Goal: Entertainment & Leisure: Consume media (video, audio)

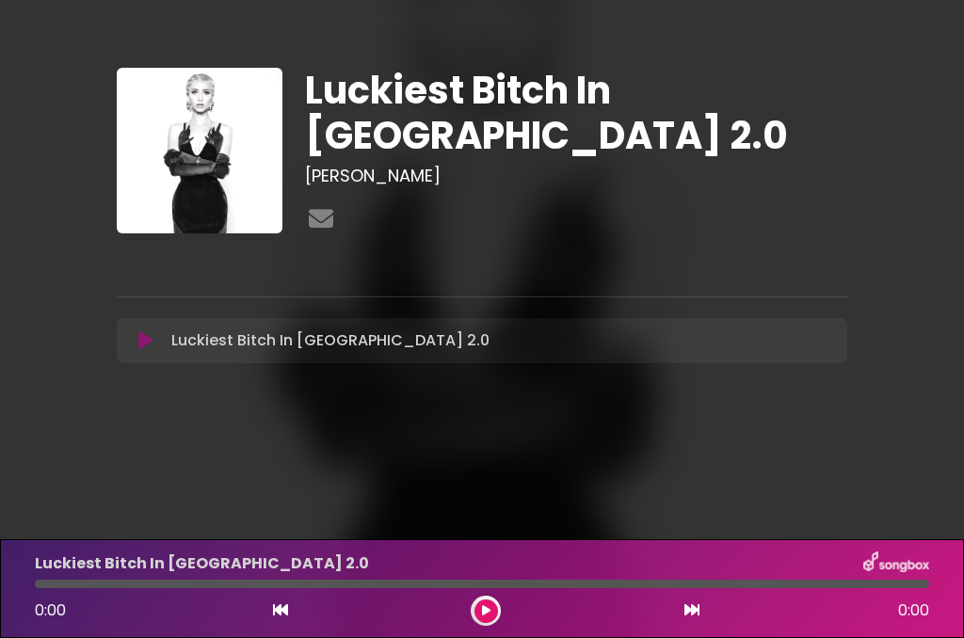
click at [470, 613] on div "0:00 0:00" at bounding box center [482, 611] width 916 height 30
click at [483, 616] on button at bounding box center [486, 611] width 24 height 24
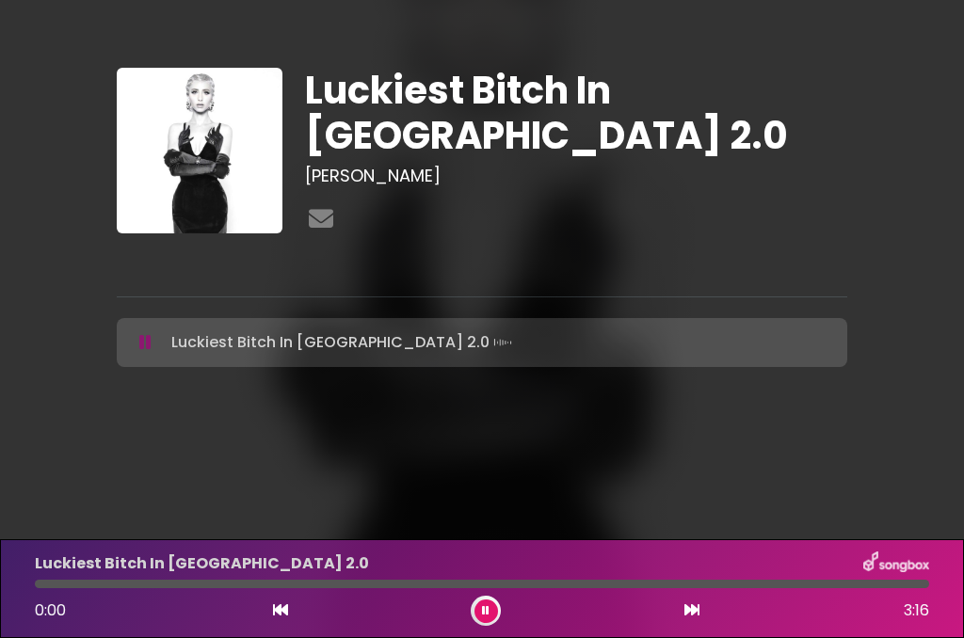
drag, startPoint x: 828, startPoint y: 292, endPoint x: 38, endPoint y: 601, distance: 848.8
click at [36, 601] on div "Luckiest Bitch In [GEOGRAPHIC_DATA] 2.0 0:00 3:16" at bounding box center [482, 588] width 916 height 74
click at [483, 609] on icon at bounding box center [486, 610] width 8 height 11
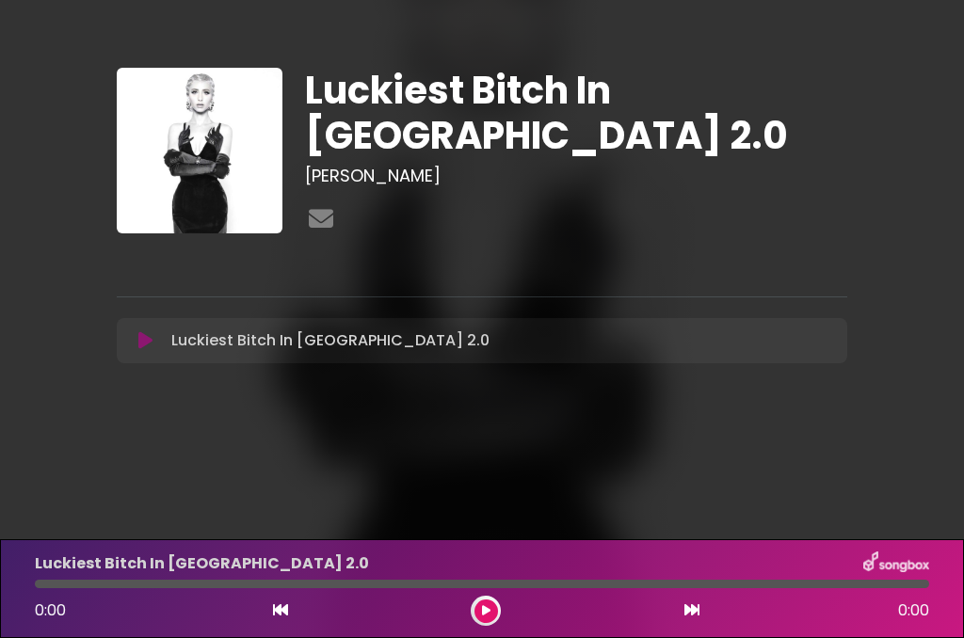
click at [486, 622] on button at bounding box center [486, 611] width 24 height 24
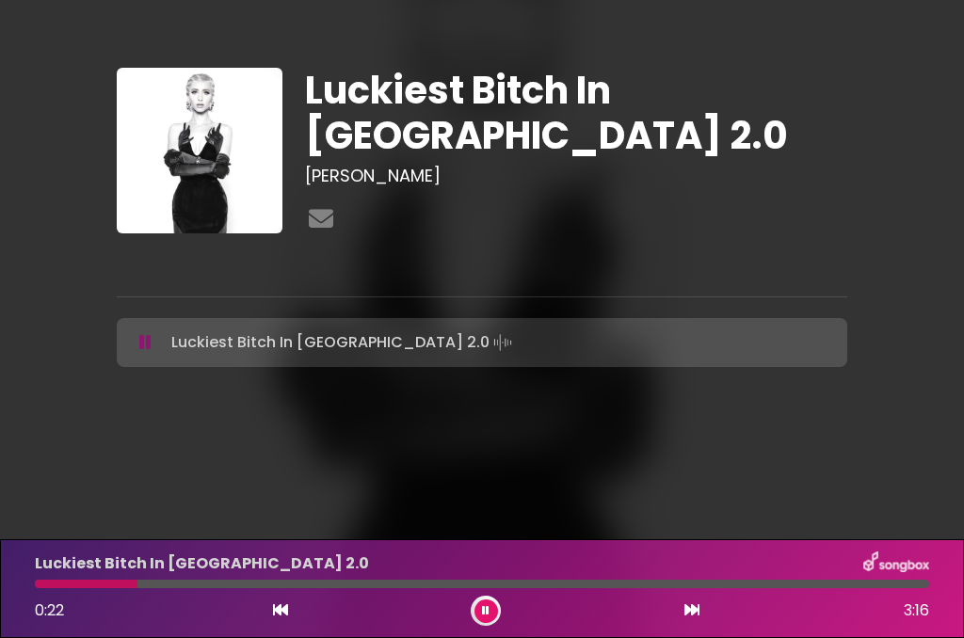
click at [35, 588] on div "Luckiest Bitch In America 2.0 0:22 3:16" at bounding box center [482, 588] width 916 height 74
click at [40, 588] on div "Luckiest Bitch In America 2.0 0:23 3:16" at bounding box center [482, 588] width 916 height 74
drag, startPoint x: 151, startPoint y: 586, endPoint x: 53, endPoint y: 578, distance: 98.2
click at [53, 578] on div "Luckiest Bitch In America 2.0 0:03 3:16" at bounding box center [482, 588] width 916 height 74
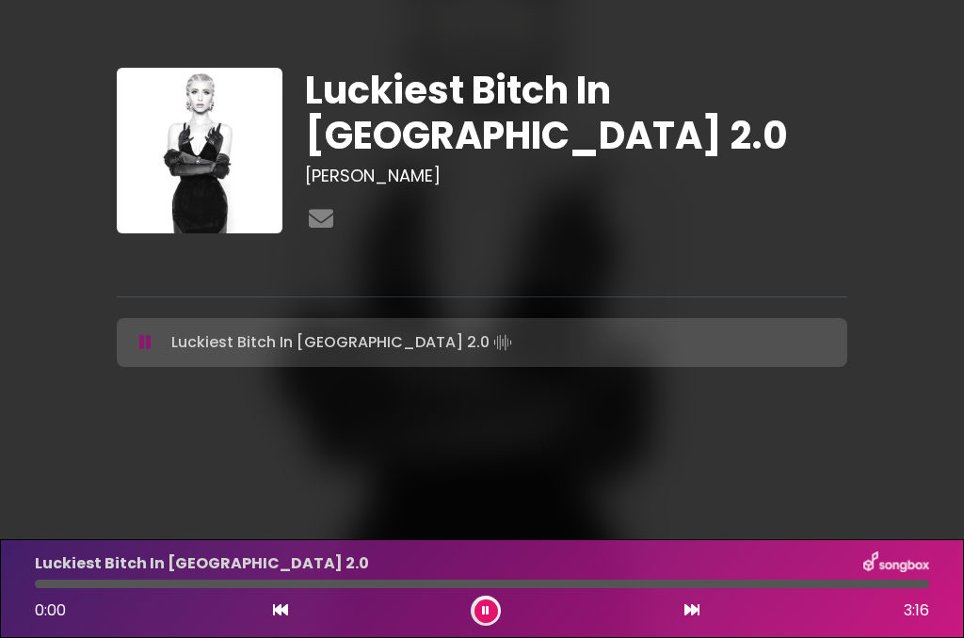
drag, startPoint x: 54, startPoint y: 586, endPoint x: 35, endPoint y: 581, distance: 19.4
click at [35, 581] on div at bounding box center [482, 584] width 894 height 8
click at [496, 618] on div at bounding box center [485, 611] width 30 height 30
click at [496, 610] on button at bounding box center [486, 611] width 24 height 24
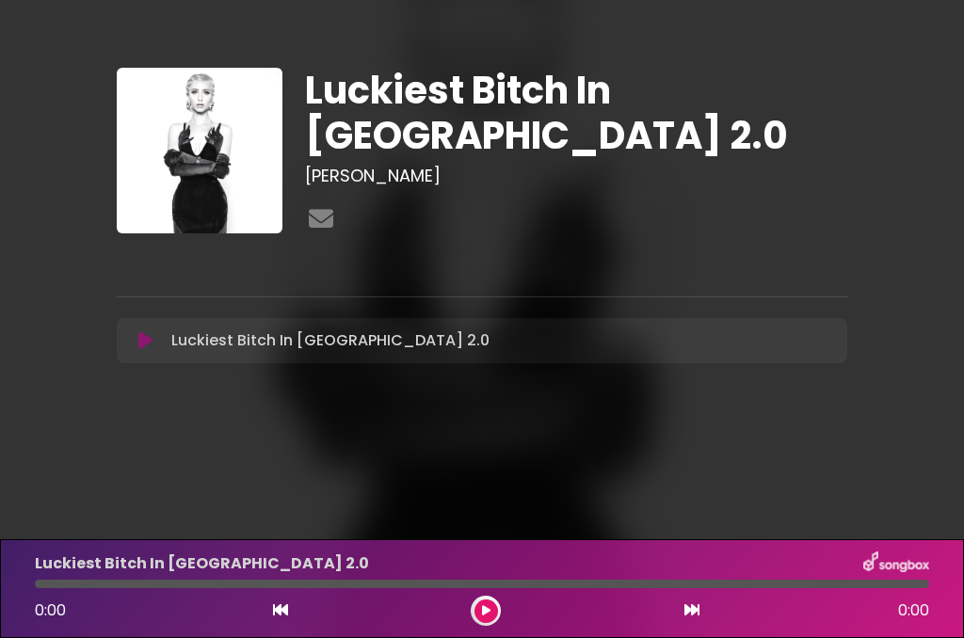
click at [482, 625] on div at bounding box center [485, 611] width 30 height 30
click at [487, 616] on button at bounding box center [486, 611] width 24 height 24
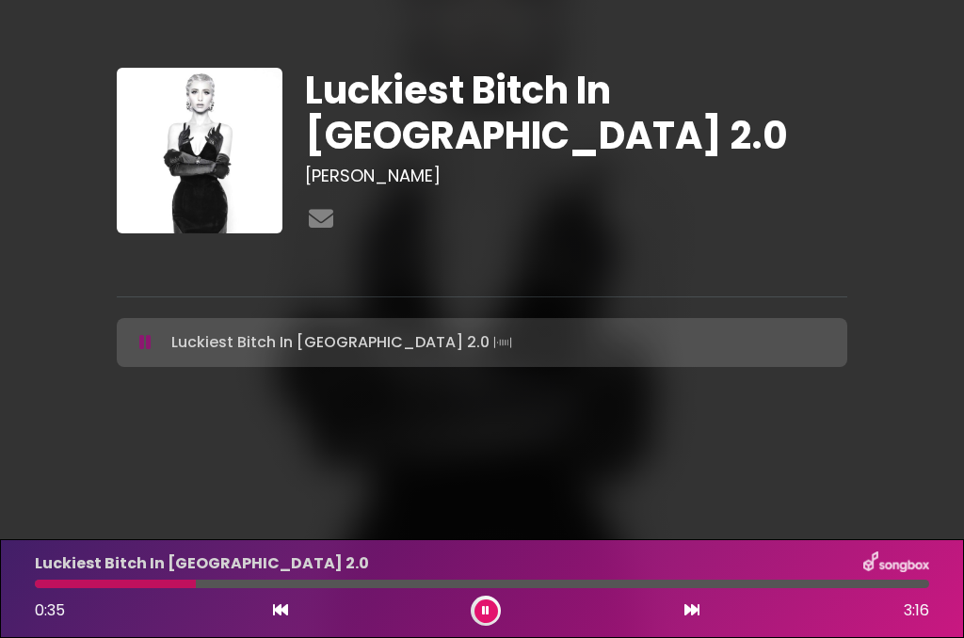
click at [493, 613] on button at bounding box center [486, 611] width 24 height 24
